Goal: Transaction & Acquisition: Book appointment/travel/reservation

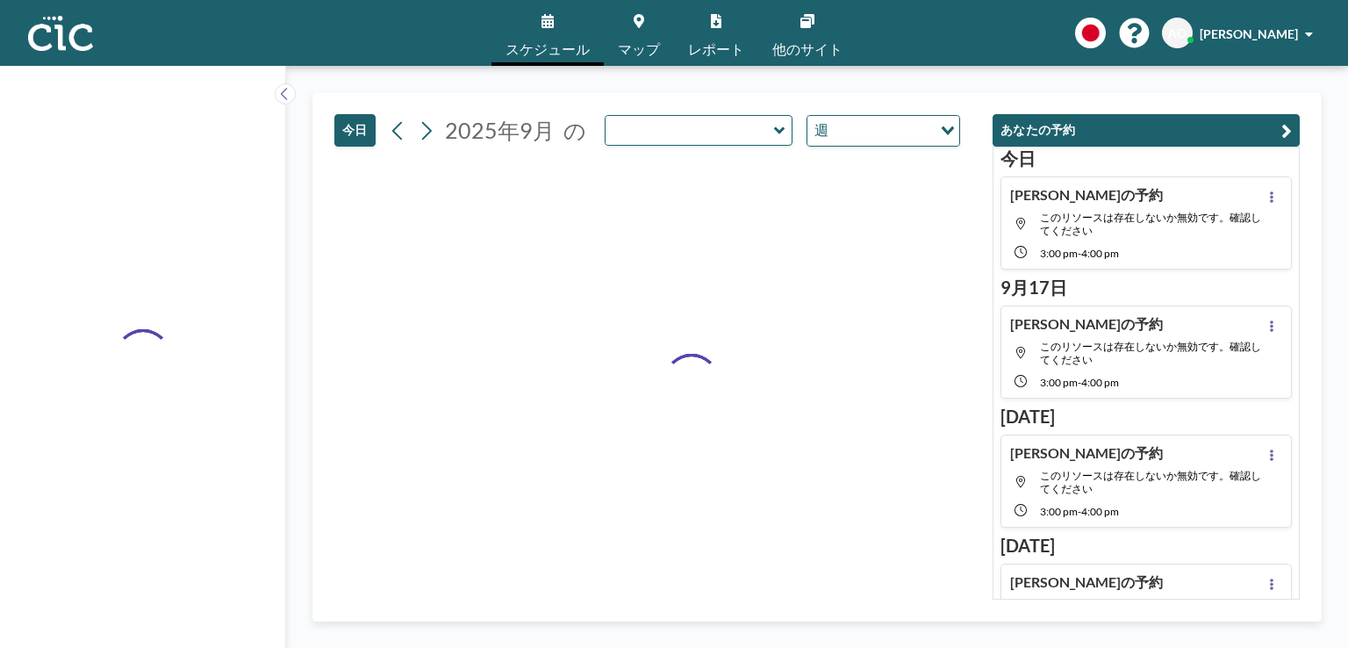
type input "Une"
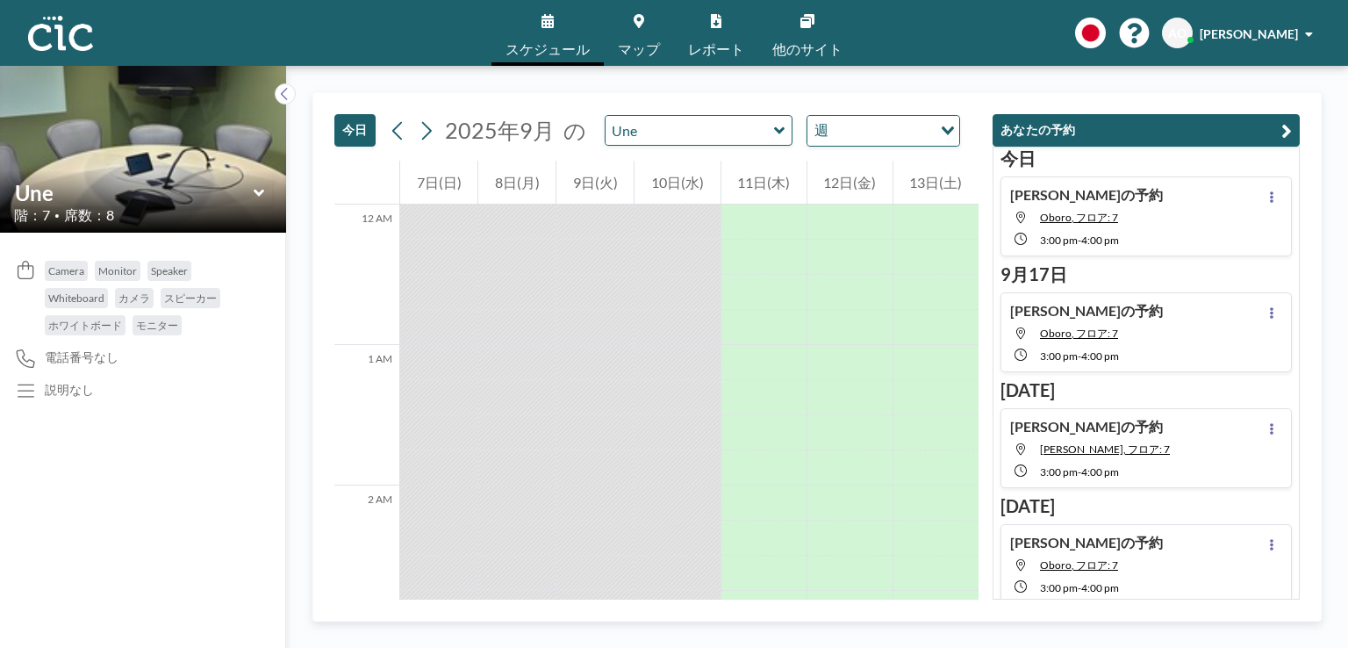
scroll to position [2036, 0]
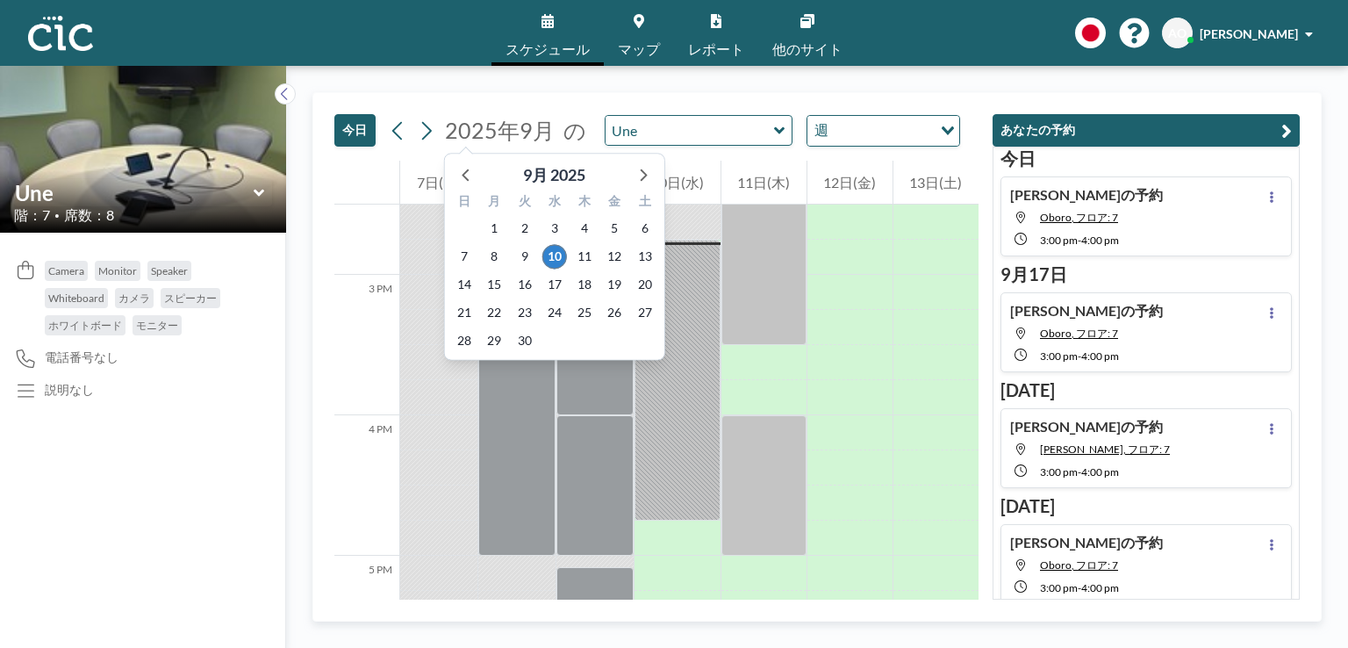
click at [542, 131] on span "2025年9月" at bounding box center [500, 130] width 110 height 26
click at [640, 167] on icon at bounding box center [642, 173] width 23 height 23
click at [558, 254] on span "8" at bounding box center [554, 256] width 25 height 25
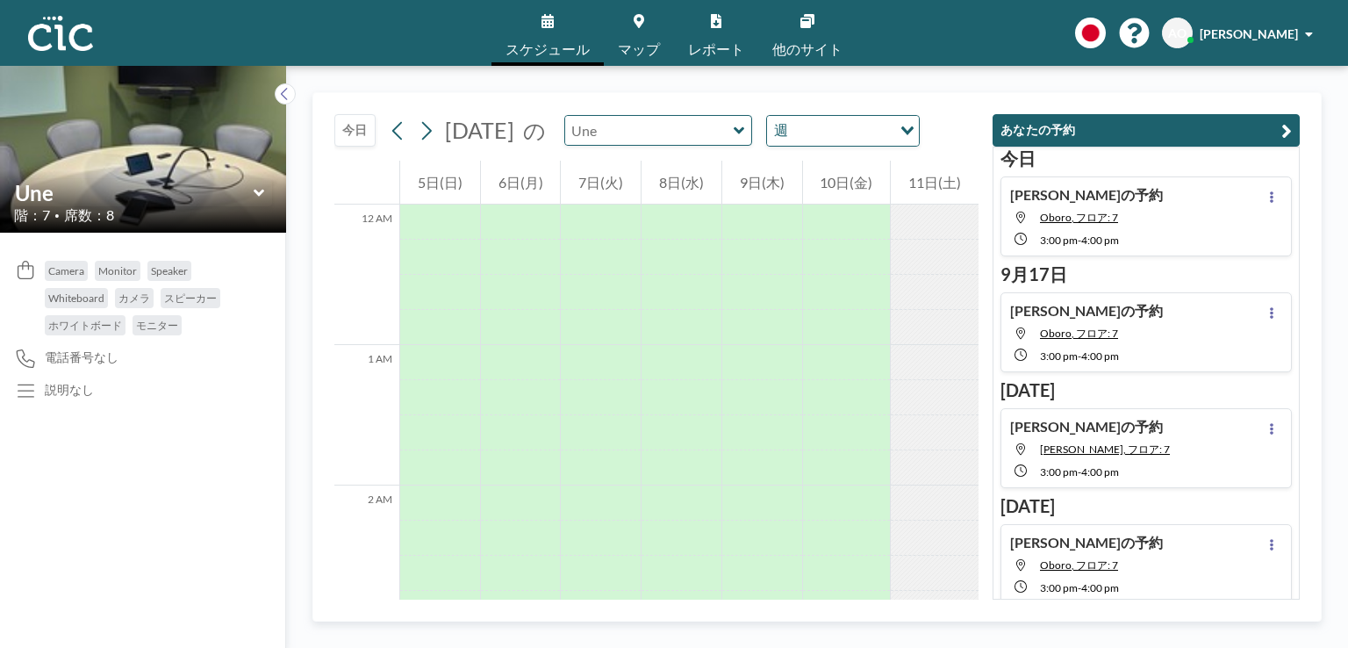
scroll to position [1088, 0]
click at [707, 133] on input "text" at bounding box center [649, 130] width 168 height 29
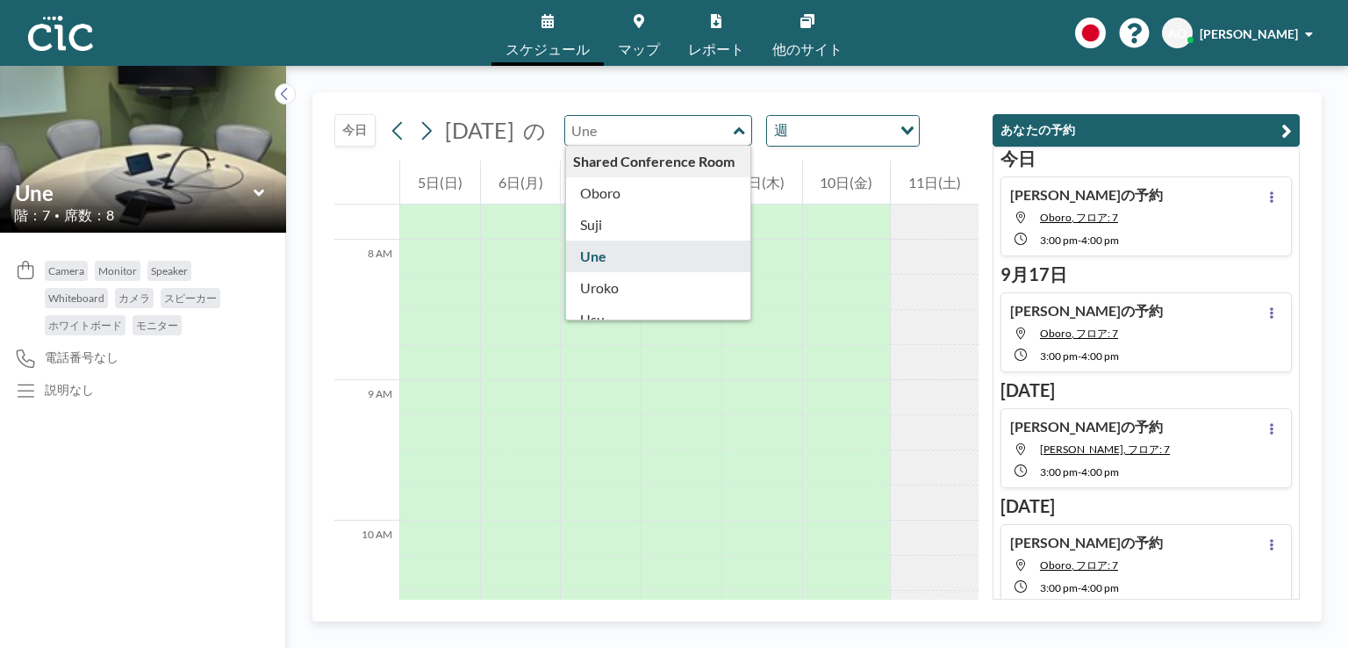
scroll to position [885, 0]
type input "Oboro"
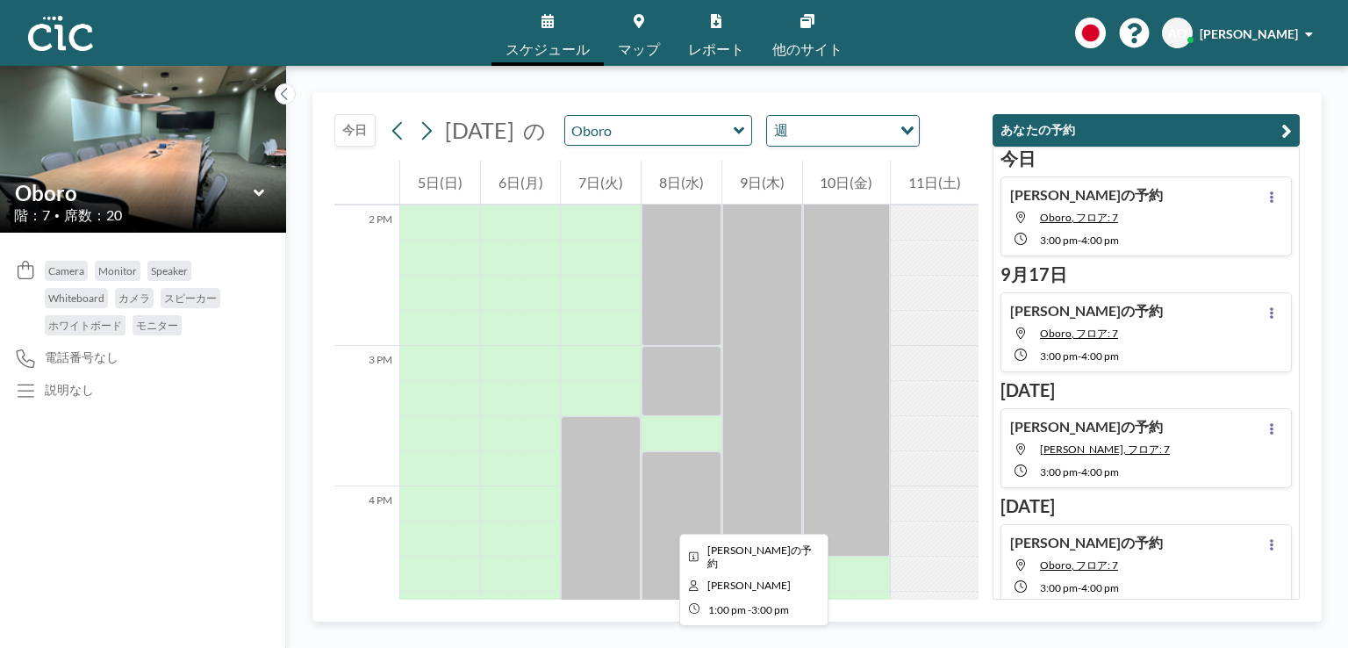
scroll to position [1966, 0]
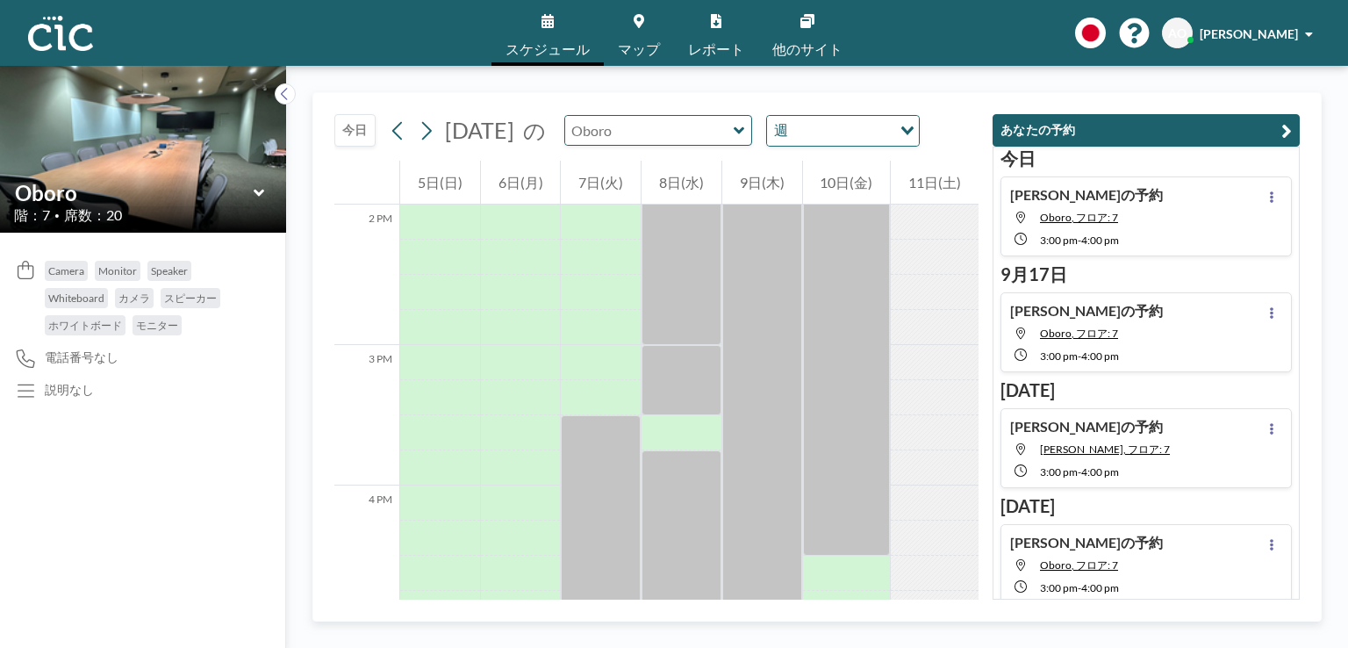
click at [734, 131] on input "text" at bounding box center [649, 130] width 168 height 29
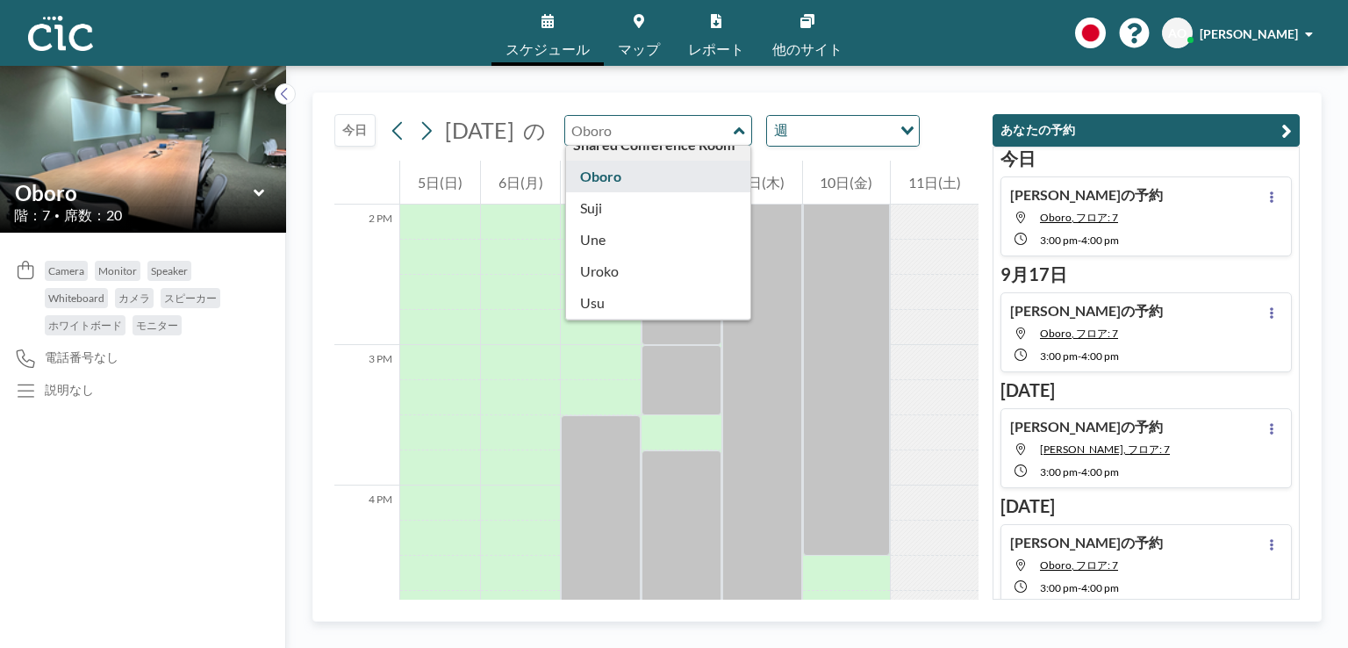
scroll to position [887, 0]
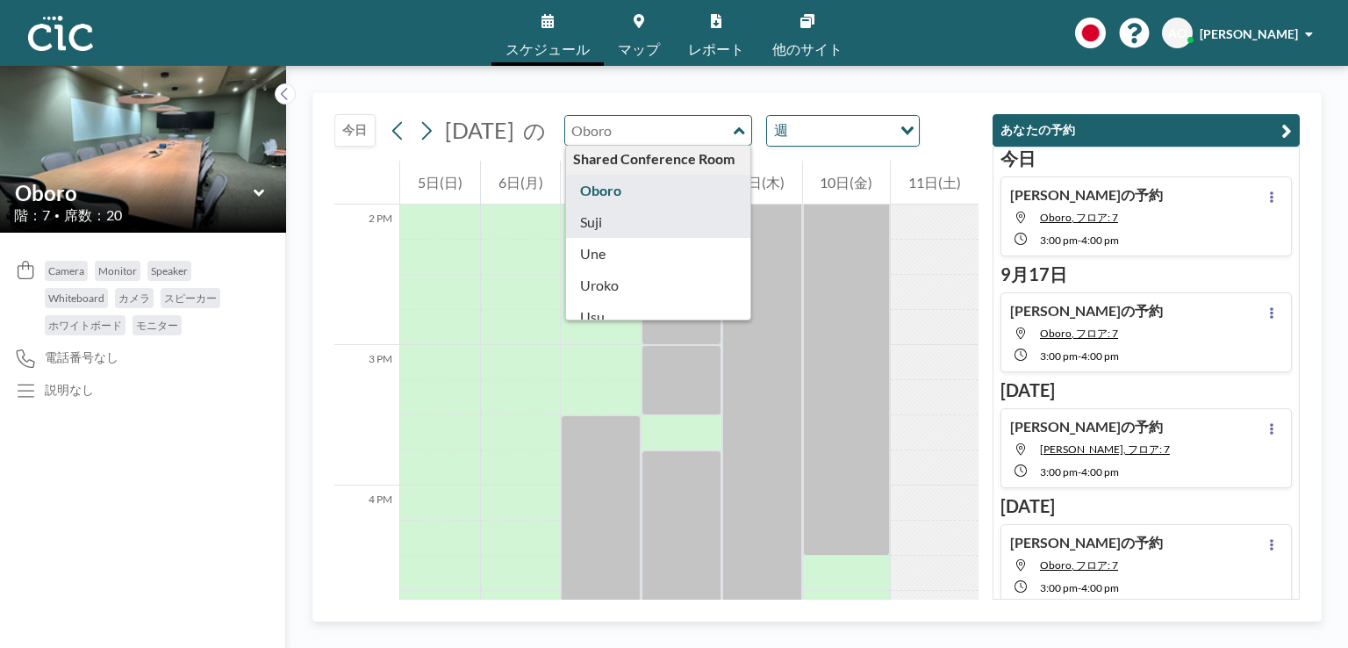
type input "Suji"
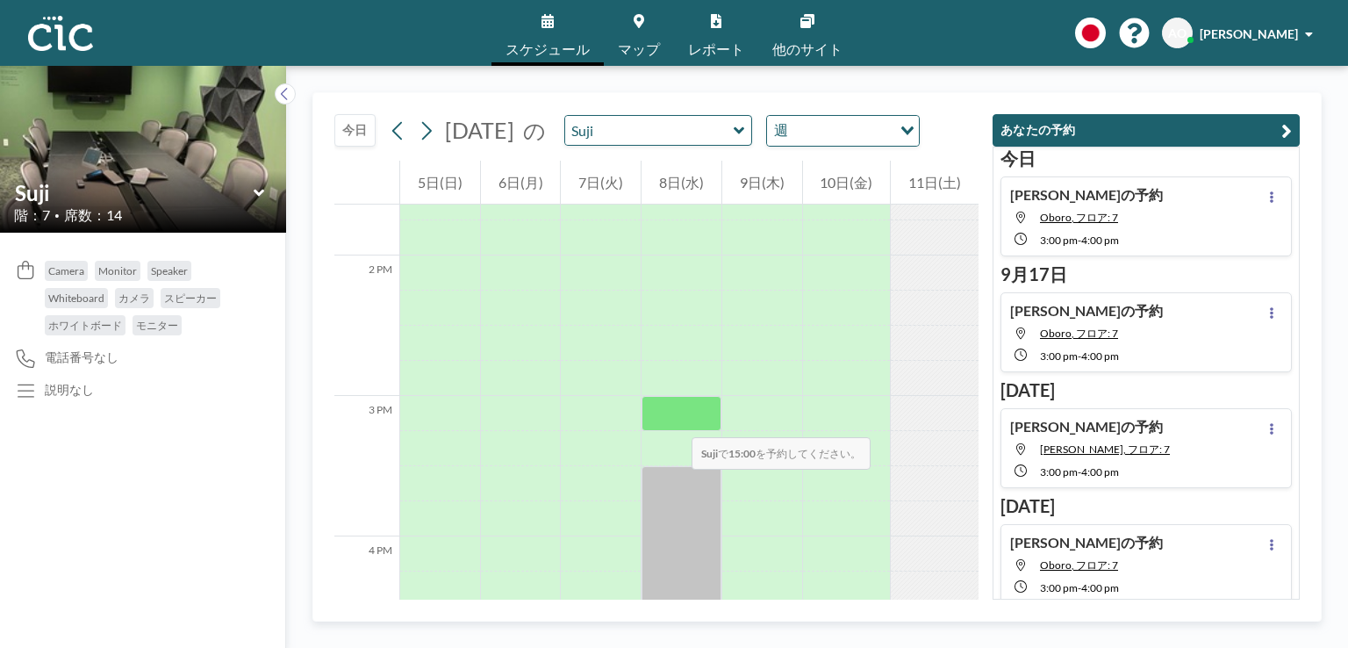
scroll to position [1945, 0]
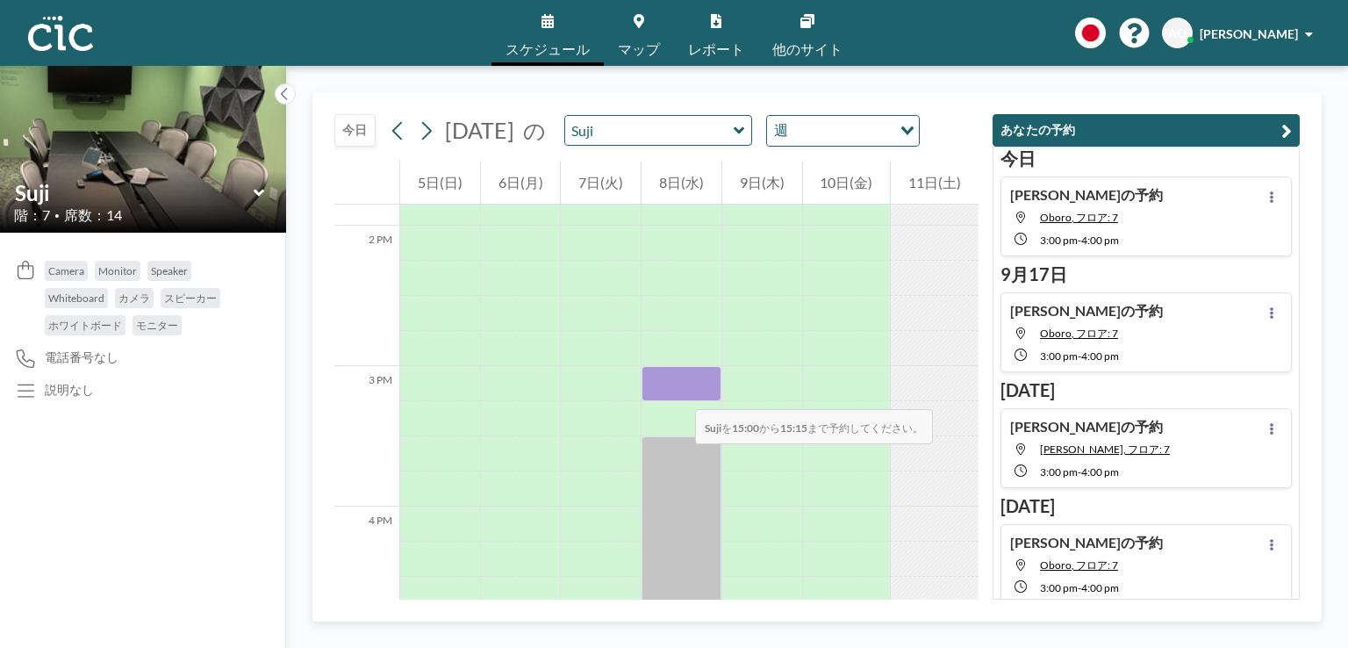
click at [677, 391] on div at bounding box center [682, 383] width 80 height 35
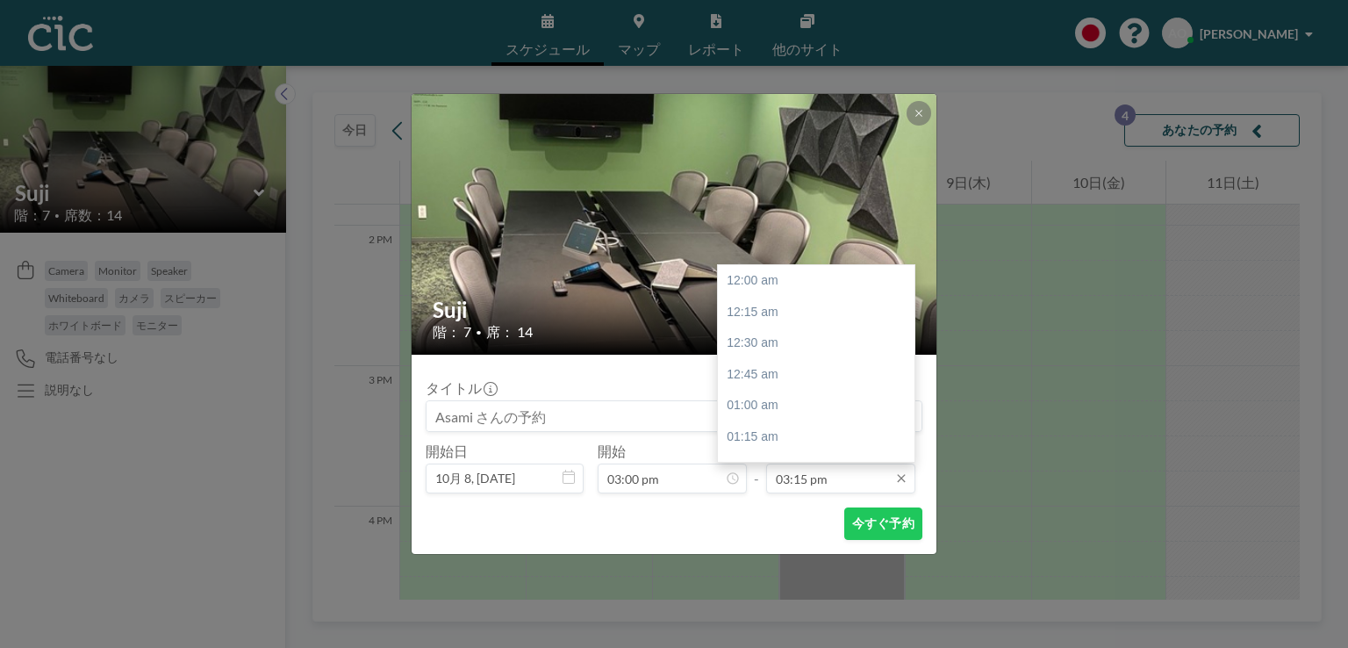
scroll to position [1906, 0]
click at [783, 366] on div "04:00 pm" at bounding box center [820, 374] width 205 height 32
type input "04:00 pm"
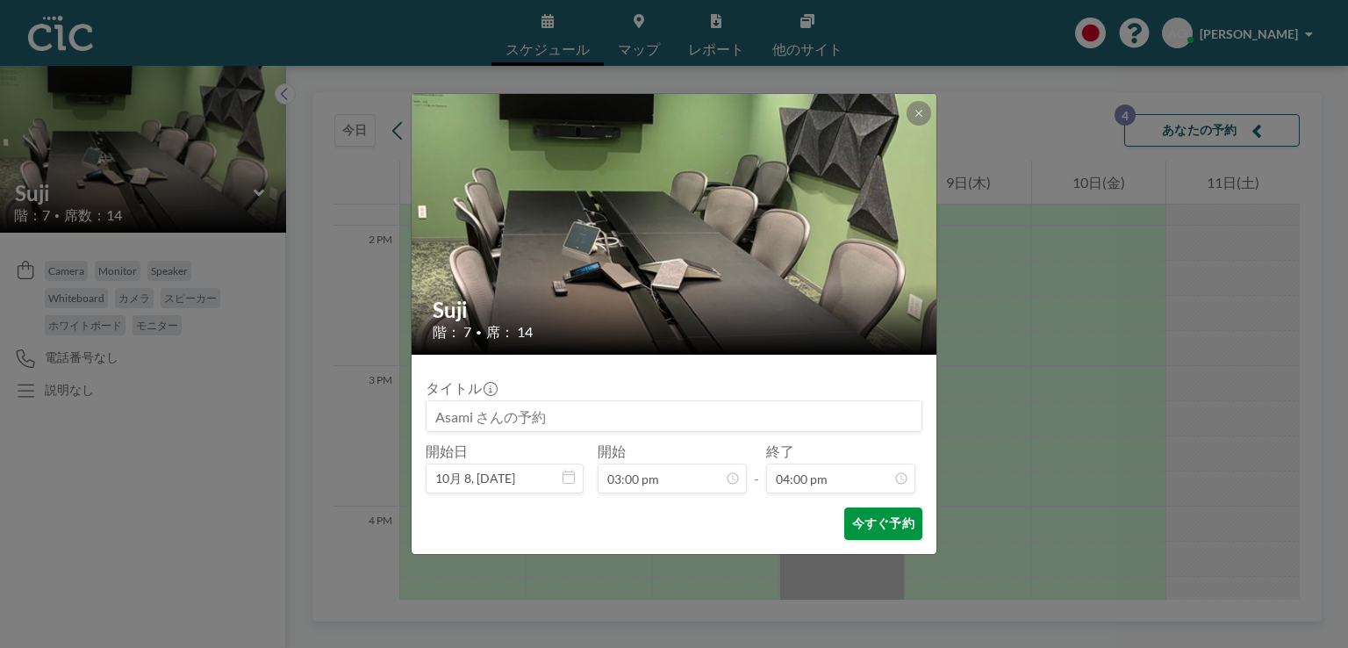
scroll to position [1999, 0]
click at [875, 520] on button "今すぐ予約" at bounding box center [883, 523] width 78 height 32
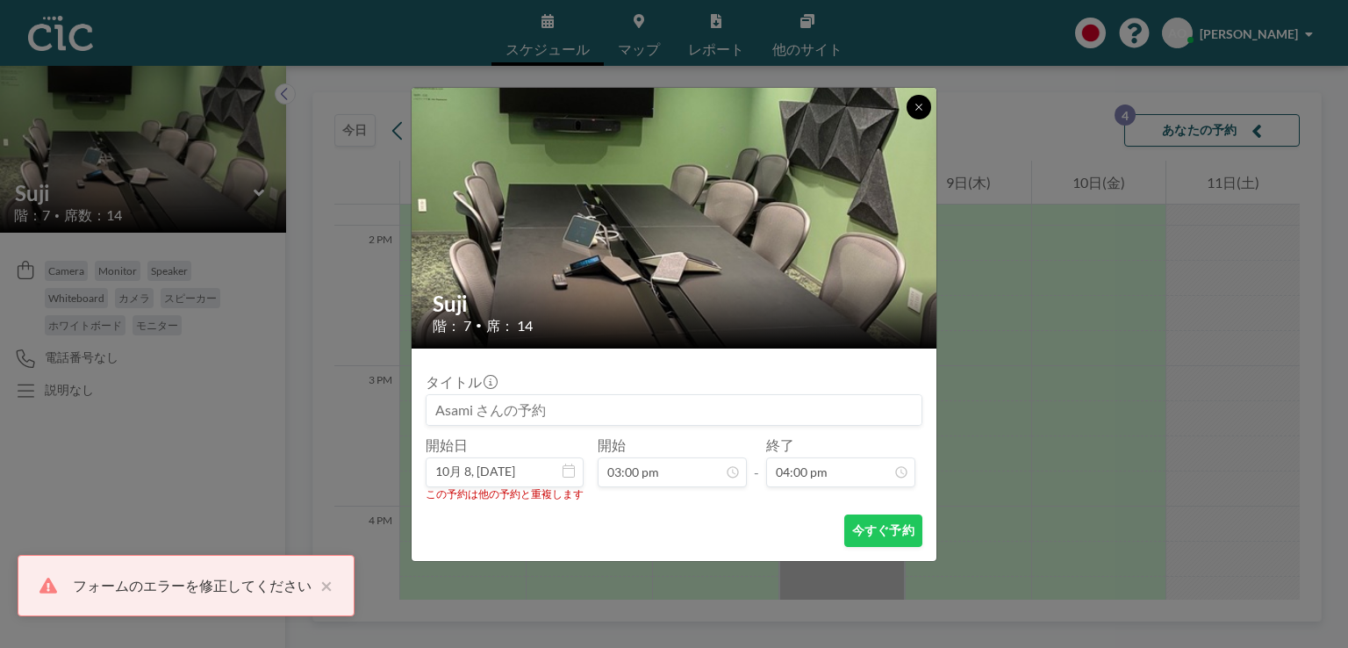
click at [912, 99] on button at bounding box center [919, 107] width 25 height 25
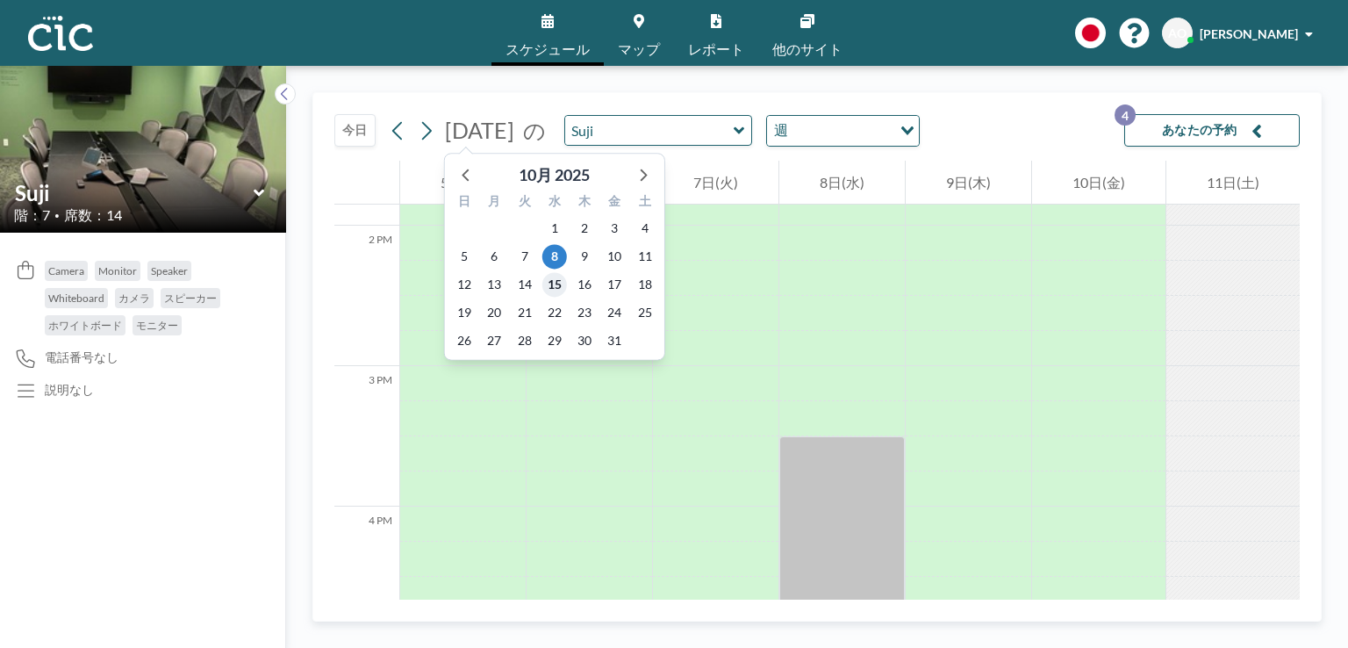
click at [555, 282] on span "15" at bounding box center [554, 284] width 25 height 25
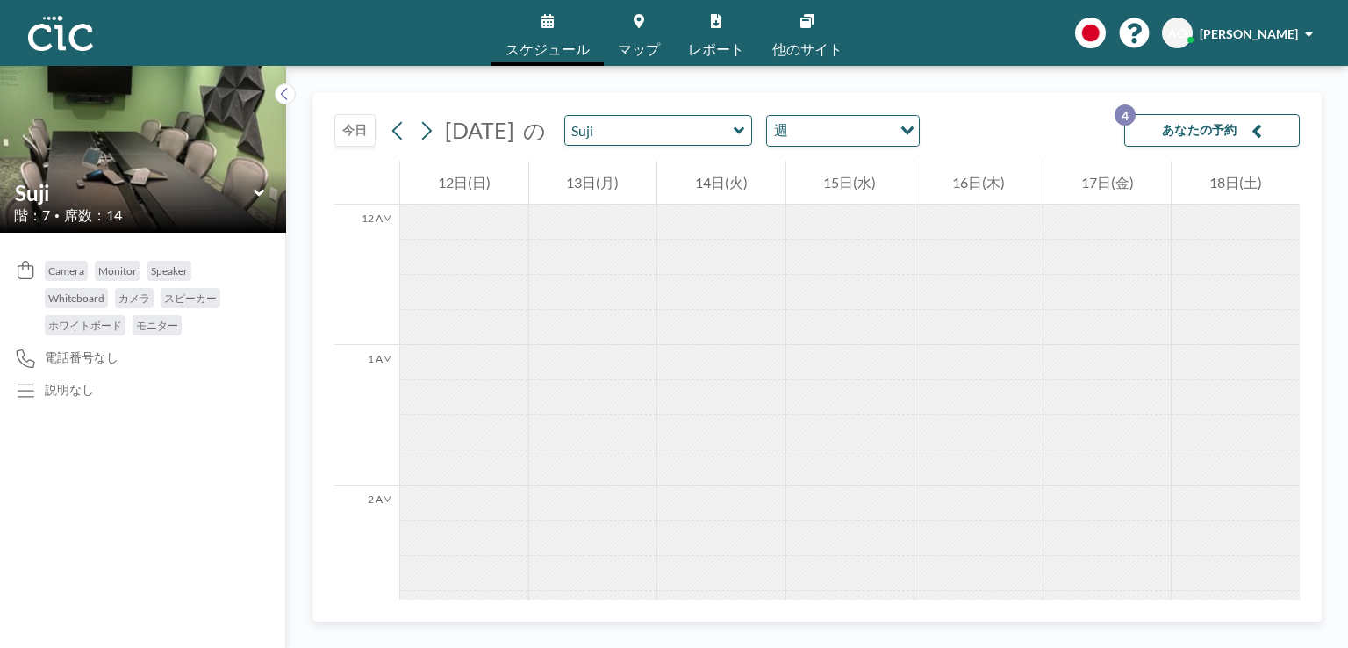
scroll to position [1088, 0]
